Goal: Register for event/course

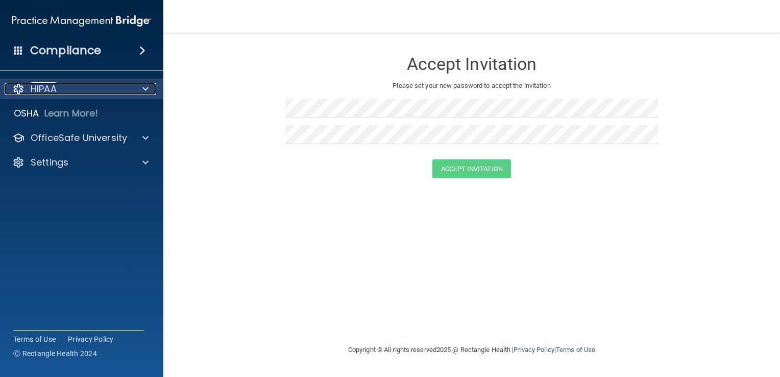
click at [40, 89] on p "HIPAA" at bounding box center [44, 89] width 26 height 12
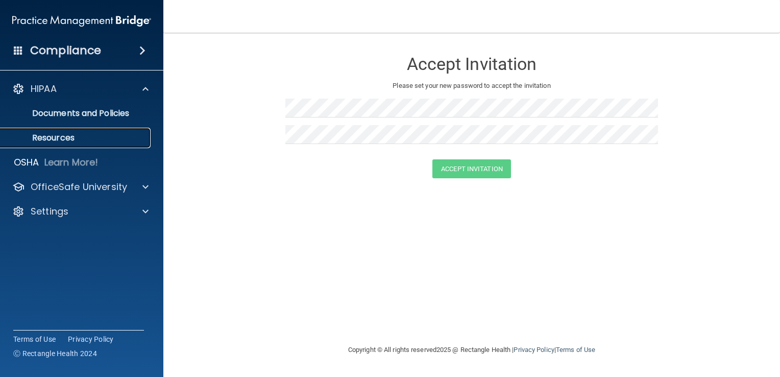
click at [60, 139] on p "Resources" at bounding box center [76, 138] width 139 height 10
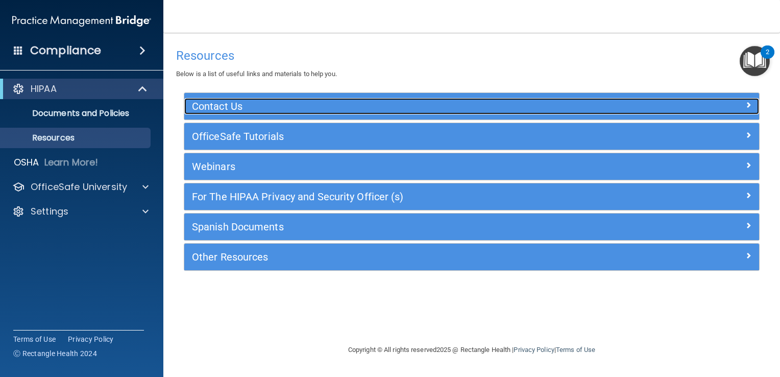
click at [211, 106] on h5 "Contact Us" at bounding box center [400, 106] width 416 height 11
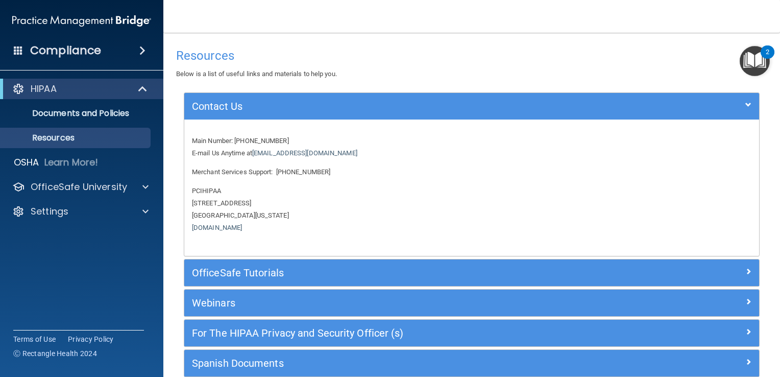
click at [321, 16] on nav "Toggle navigation Danielle Turgeon luva2win@yahoo.com Manage My Enterprise Mark…" at bounding box center [471, 16] width 617 height 33
click at [54, 93] on p "HIPAA" at bounding box center [44, 89] width 26 height 12
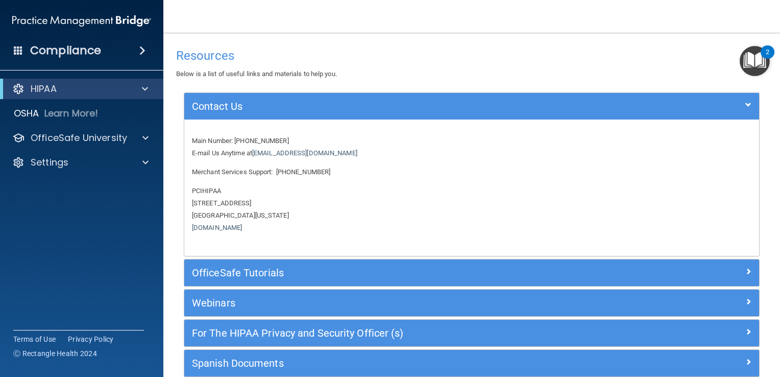
click at [548, 72] on div "Resources Below is a list of useful links and materials to help you." at bounding box center [471, 61] width 591 height 37
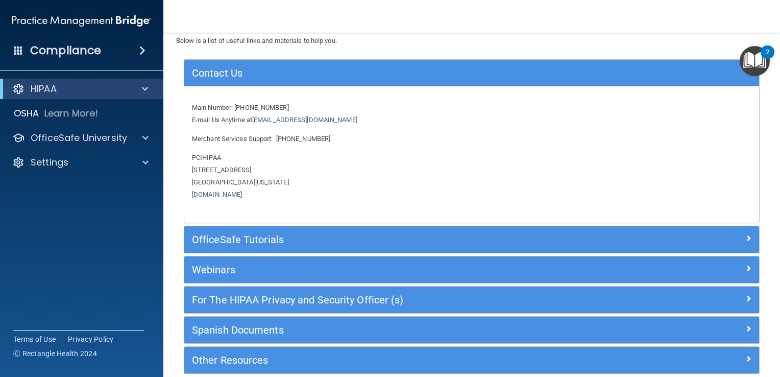
scroll to position [51, 0]
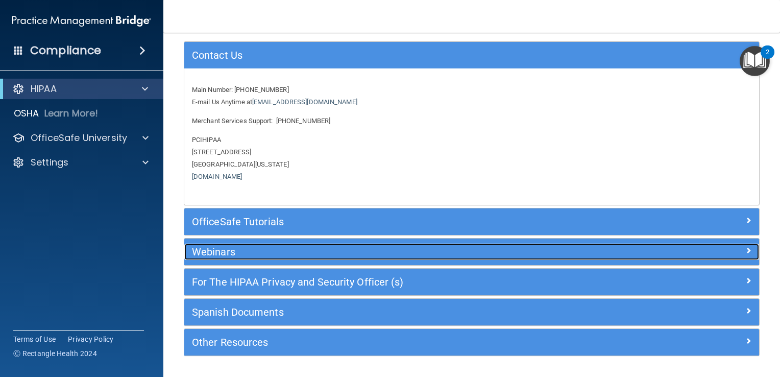
click at [218, 249] on h5 "Webinars" at bounding box center [400, 251] width 416 height 11
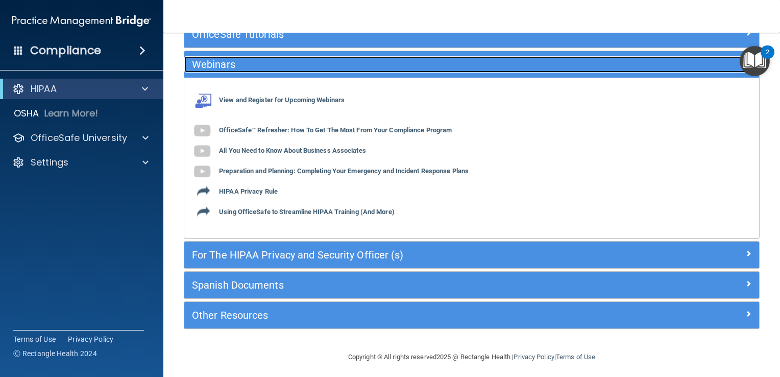
scroll to position [105, 0]
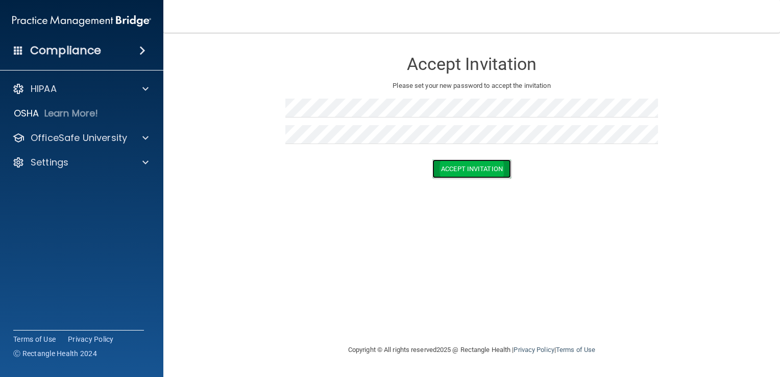
click at [478, 166] on button "Accept Invitation" at bounding box center [471, 168] width 79 height 19
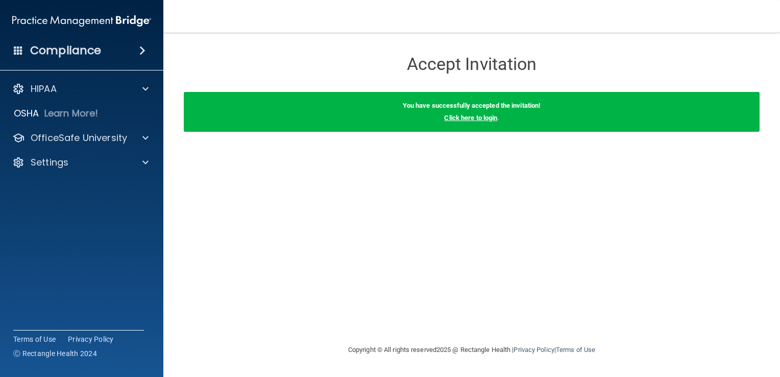
click at [468, 118] on link "Click here to login" at bounding box center [470, 118] width 53 height 8
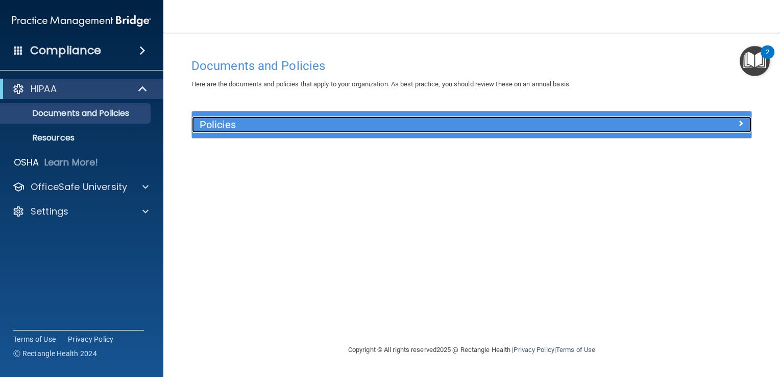
click at [740, 124] on span at bounding box center [741, 123] width 6 height 12
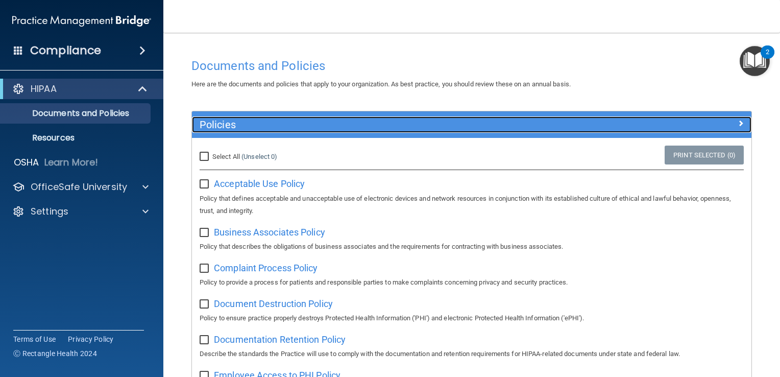
click at [735, 122] on div at bounding box center [682, 122] width 140 height 12
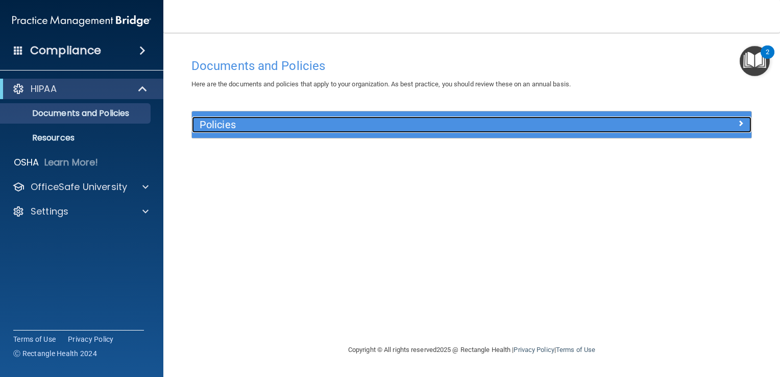
click at [737, 122] on div at bounding box center [682, 122] width 140 height 12
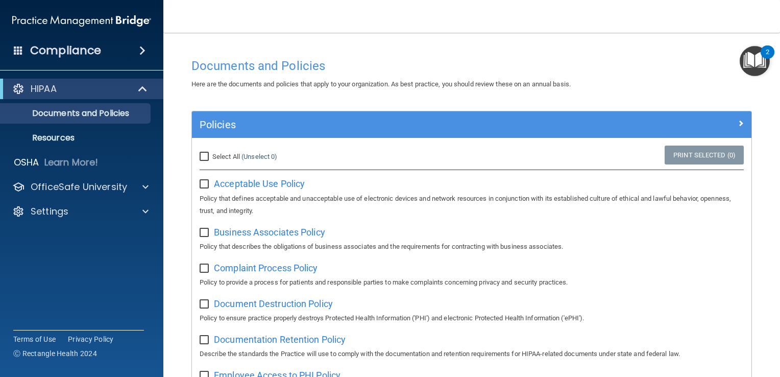
click at [201, 158] on input "Select All (Unselect 0) Unselect All" at bounding box center [206, 157] width 12 height 8
checkbox input "true"
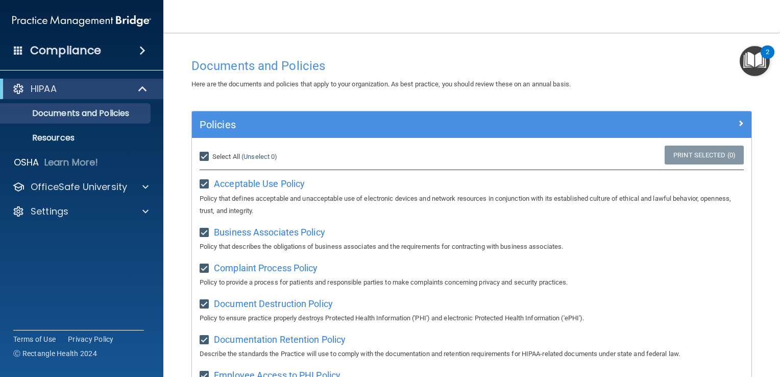
checkbox input "true"
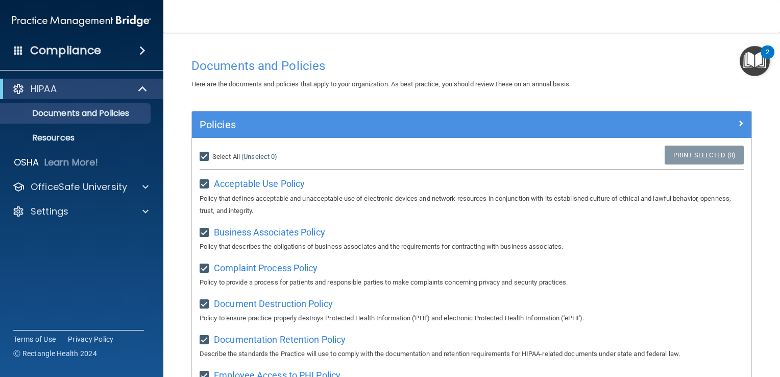
checkbox input "true"
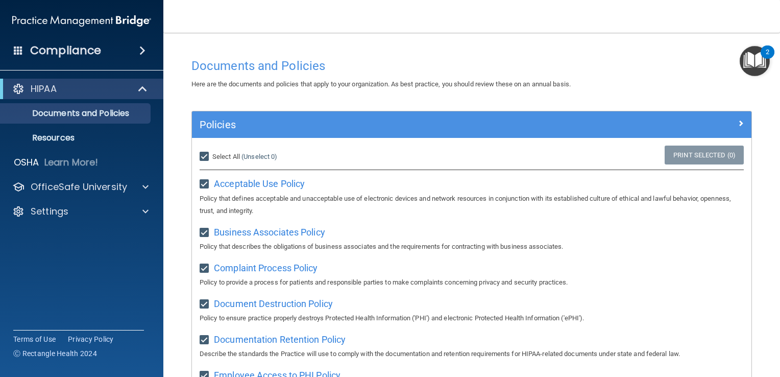
checkbox input "true"
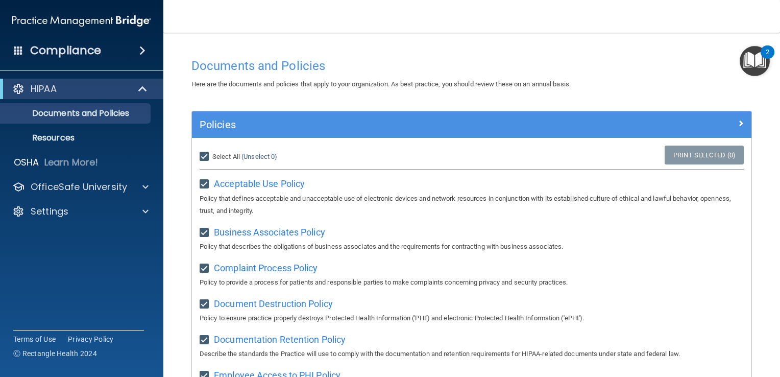
checkbox input "true"
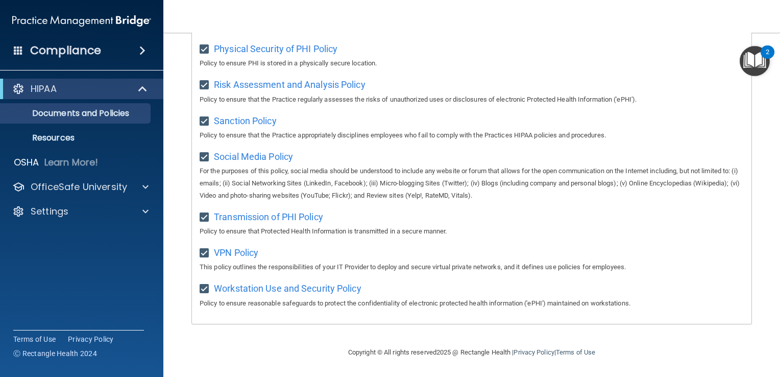
scroll to position [667, 0]
click at [662, 351] on footer "Copyright © All rights reserved 2025 @ Rectangle Health | Privacy Policy | Term…" at bounding box center [472, 351] width 576 height 31
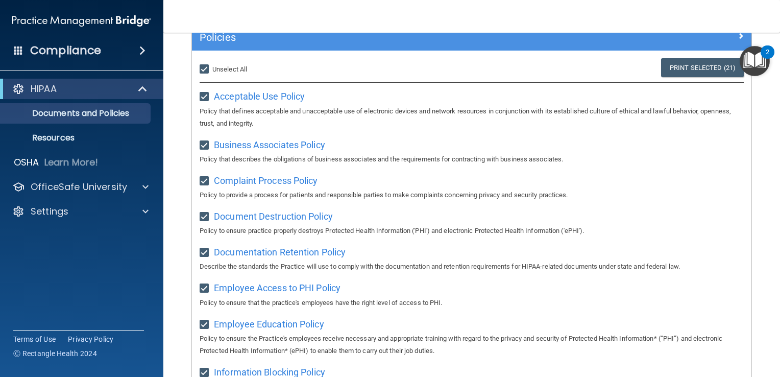
scroll to position [3, 0]
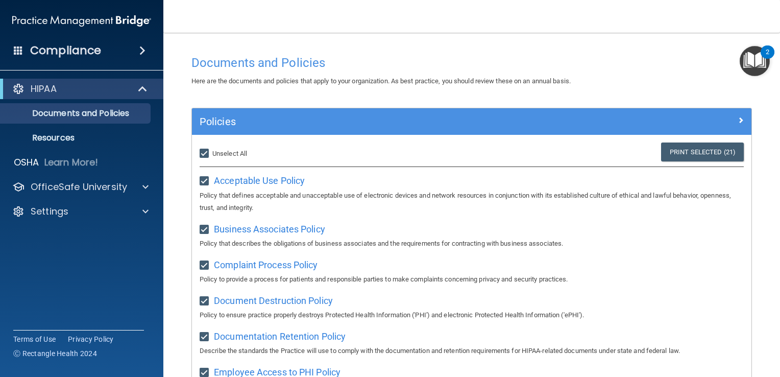
click at [210, 148] on label "Select All (Unselect 21) Unselect All" at bounding box center [223, 154] width 47 height 12
click at [210, 150] on input "Select All (Unselect 21) Unselect All" at bounding box center [206, 154] width 12 height 8
checkbox input "false"
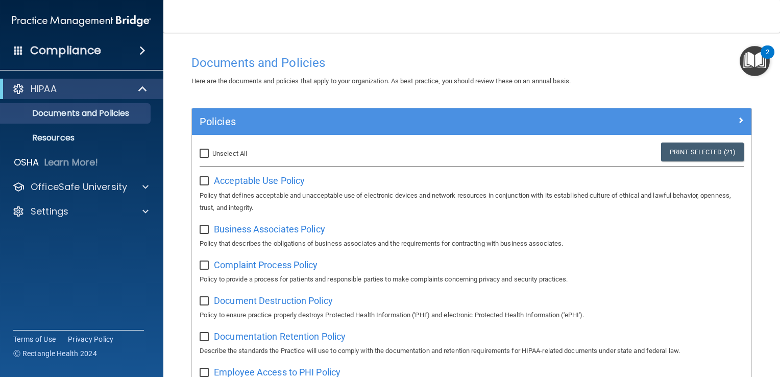
checkbox input "false"
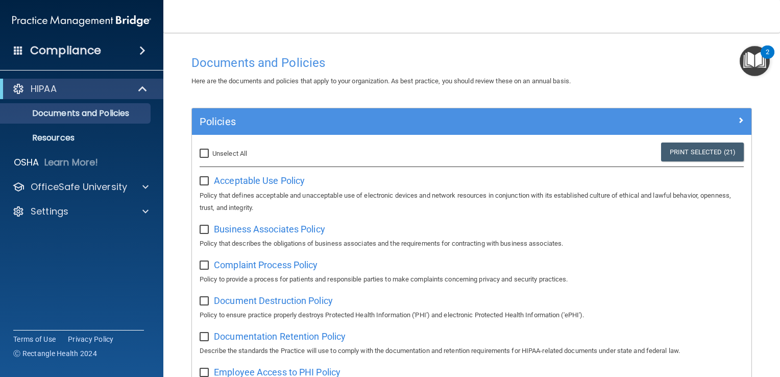
checkbox input "false"
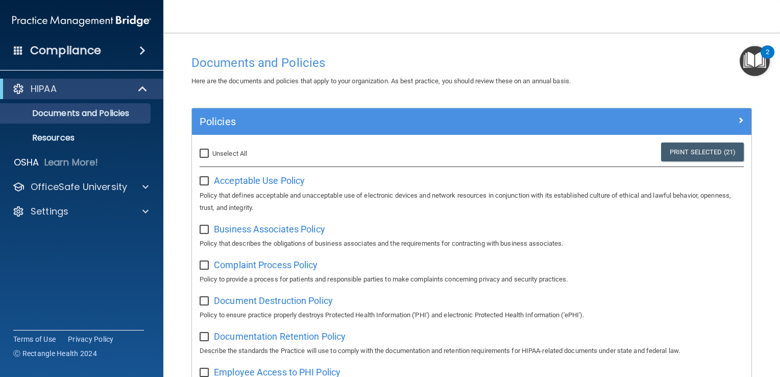
checkbox input "false"
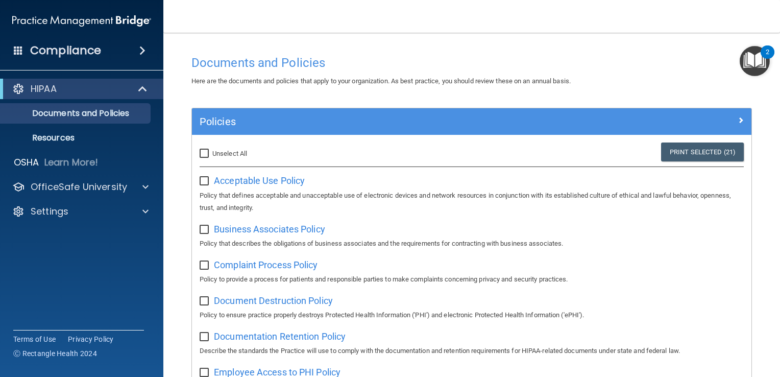
checkbox input "false"
click at [247, 180] on span "Acceptable Use Policy" at bounding box center [259, 180] width 91 height 11
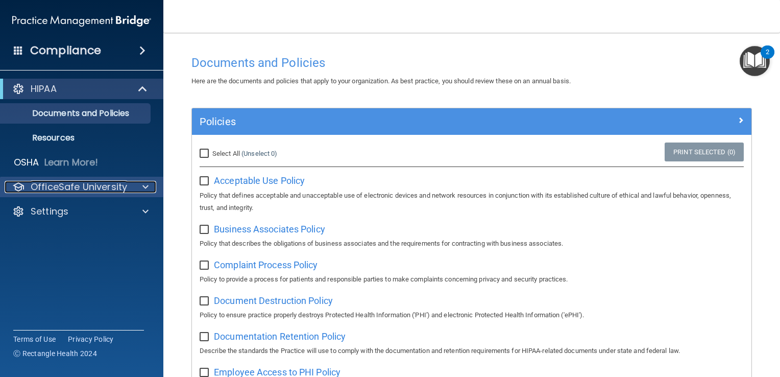
click at [82, 188] on p "OfficeSafe University" at bounding box center [79, 187] width 97 height 12
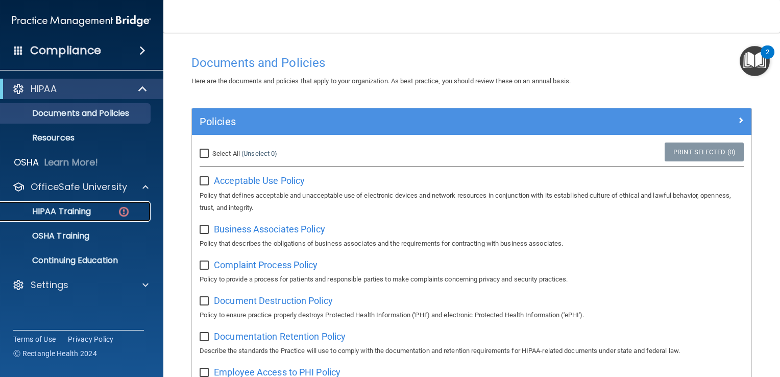
click at [81, 211] on p "HIPAA Training" at bounding box center [49, 211] width 84 height 10
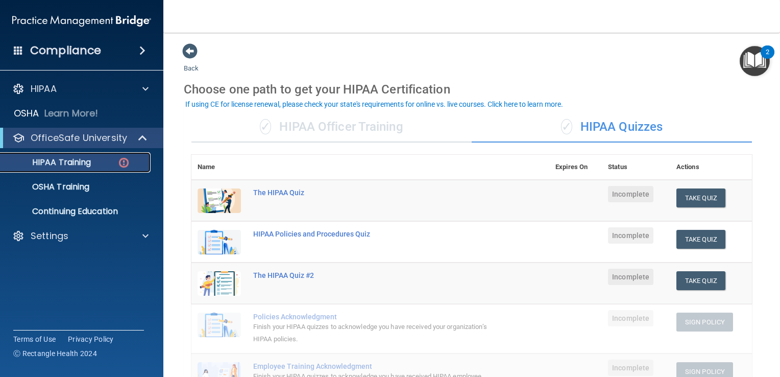
click at [77, 160] on p "HIPAA Training" at bounding box center [49, 162] width 84 height 10
click at [322, 127] on div "✓ HIPAA Officer Training" at bounding box center [331, 127] width 280 height 31
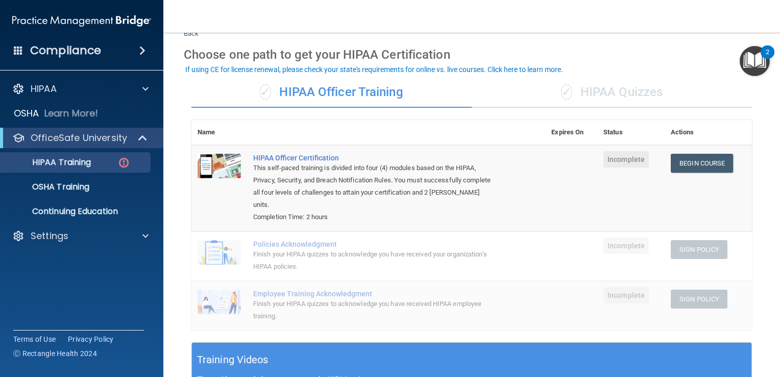
scroll to position [51, 0]
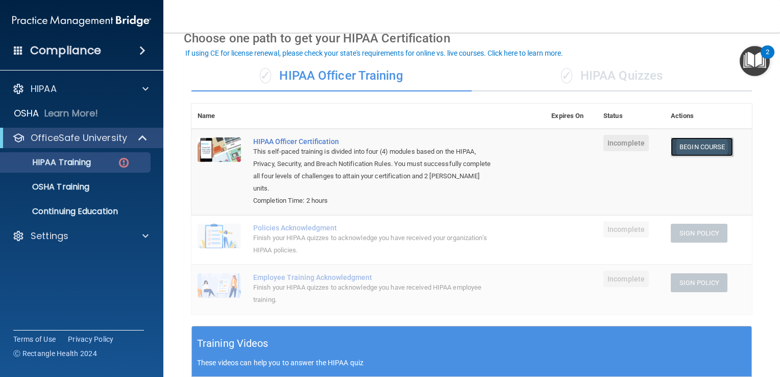
click at [697, 148] on link "Begin Course" at bounding box center [702, 146] width 62 height 19
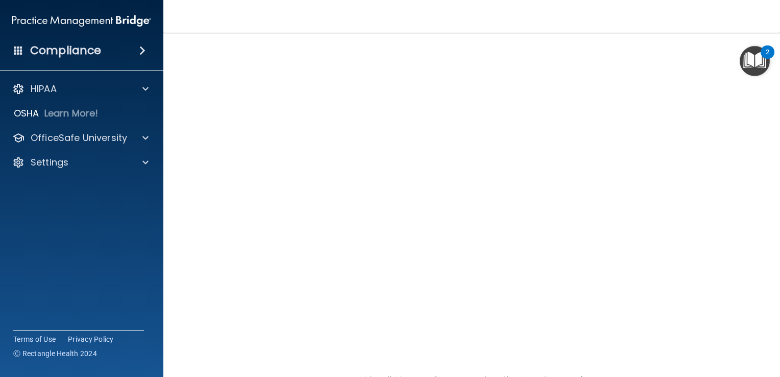
scroll to position [78, 0]
drag, startPoint x: 759, startPoint y: 235, endPoint x: 745, endPoint y: 235, distance: 13.8
click at [757, 235] on main "HIPAA Officer Certification This course doesn’t expire until . Are you sure you…" at bounding box center [471, 205] width 617 height 344
click at [703, 47] on div "HIPAA Officer Certification" at bounding box center [472, 39] width 576 height 25
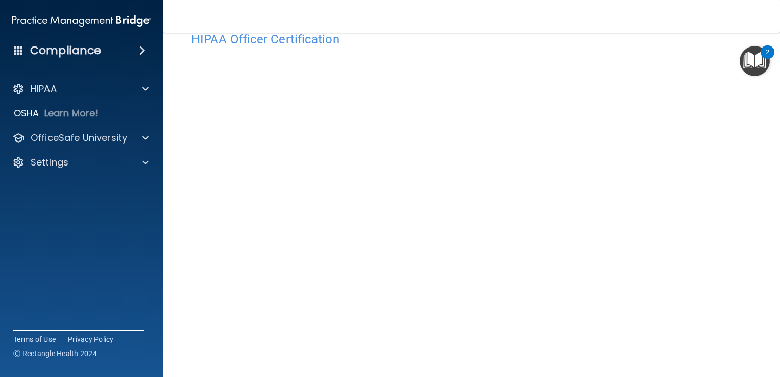
click at [703, 47] on div "HIPAA Officer Certification" at bounding box center [472, 39] width 576 height 25
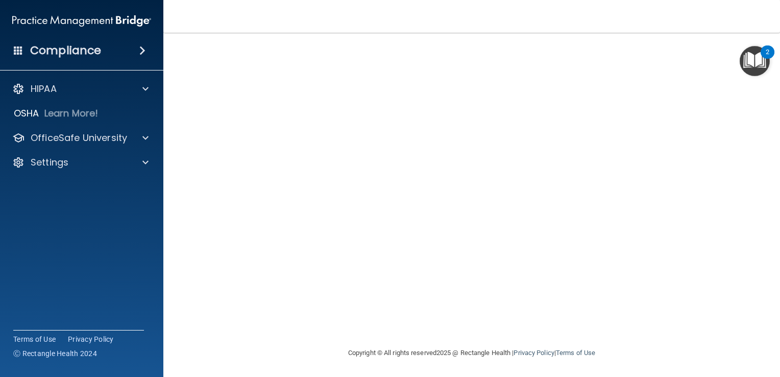
scroll to position [0, 0]
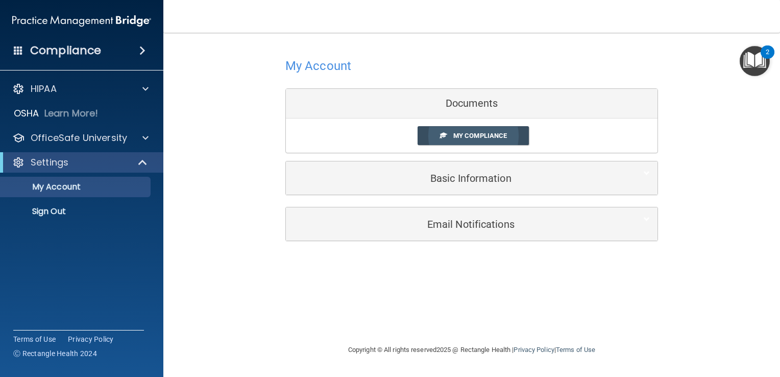
click at [481, 136] on span "My Compliance" at bounding box center [480, 136] width 54 height 8
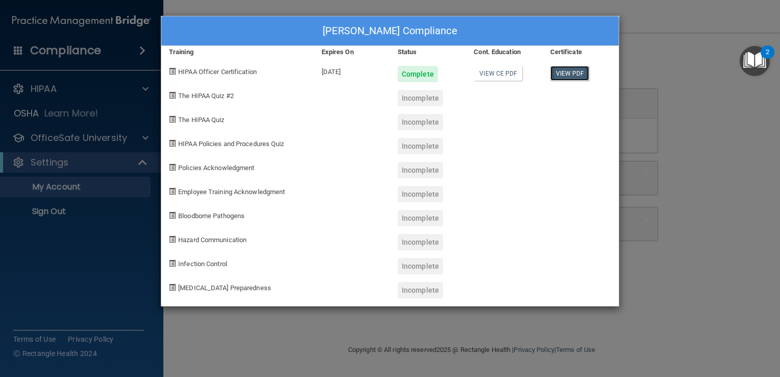
click at [571, 71] on link "View PDF" at bounding box center [569, 73] width 39 height 15
